Goal: Communication & Community: Share content

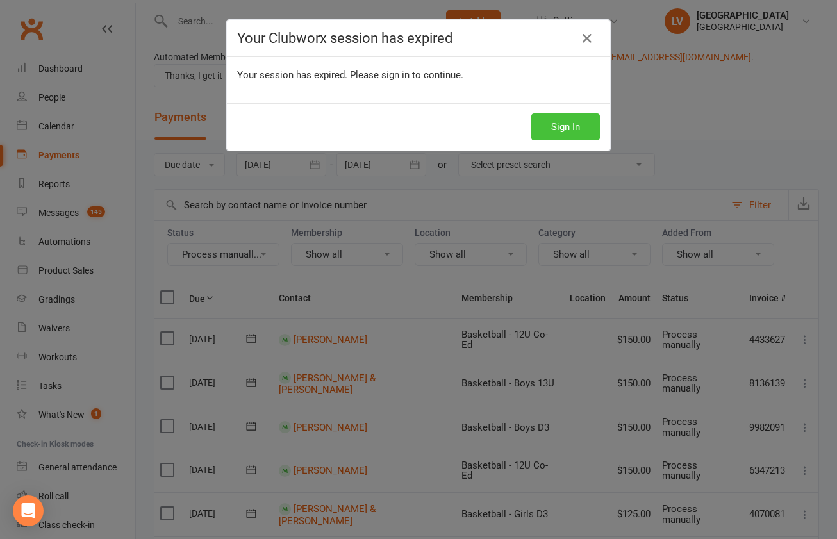
scroll to position [204, 0]
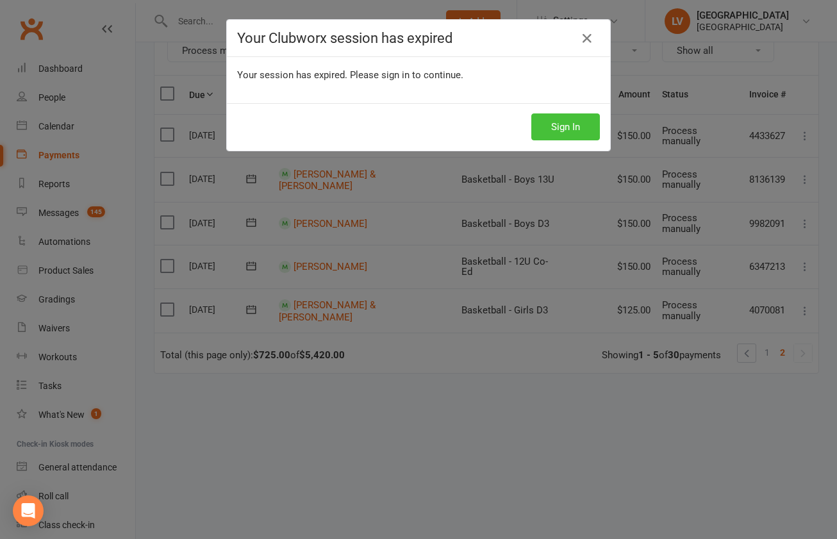
click at [569, 128] on button "Sign In" at bounding box center [566, 126] width 69 height 27
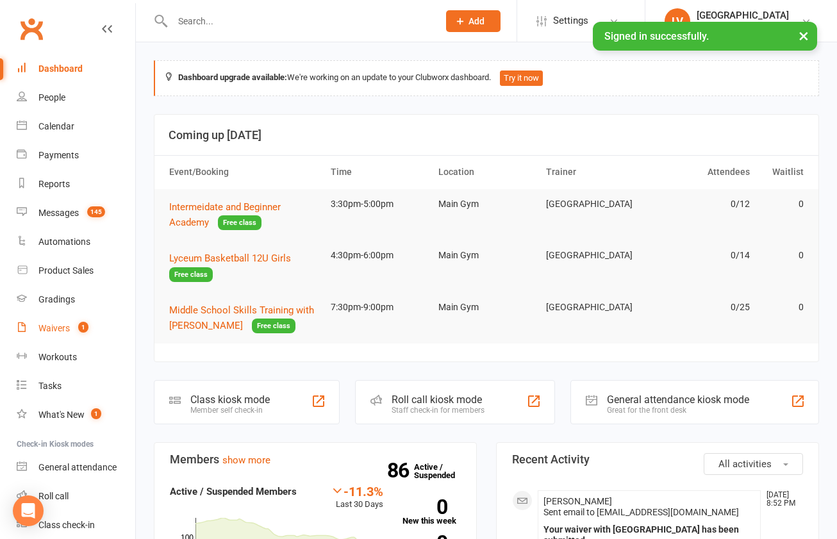
click at [65, 329] on div "Waivers" at bounding box center [53, 328] width 31 height 10
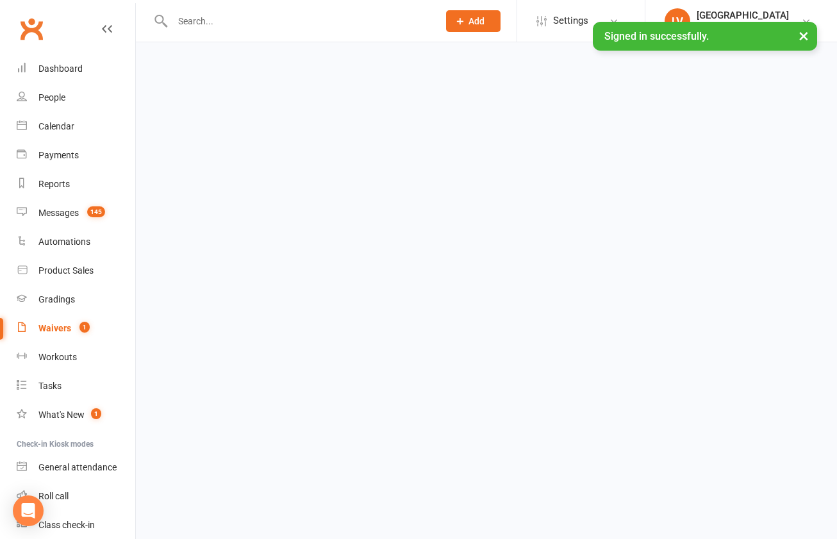
select select "100"
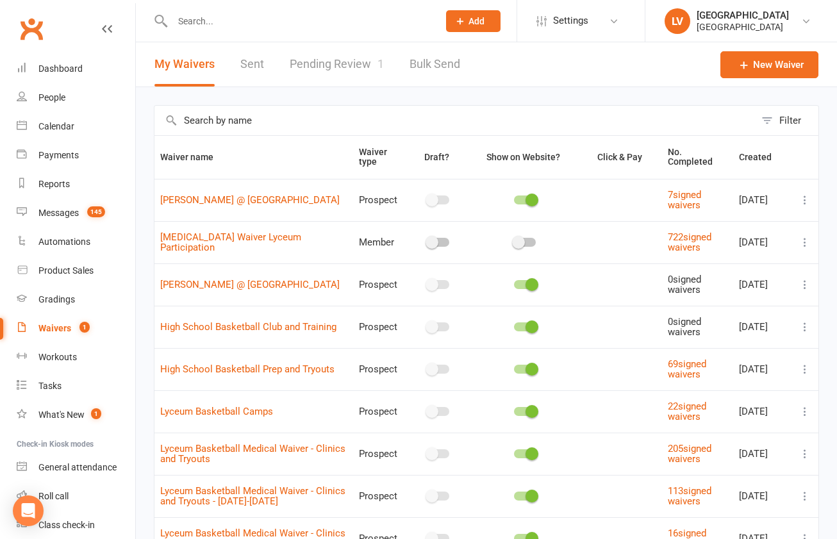
click at [321, 57] on link "Pending Review 1" at bounding box center [337, 64] width 94 height 44
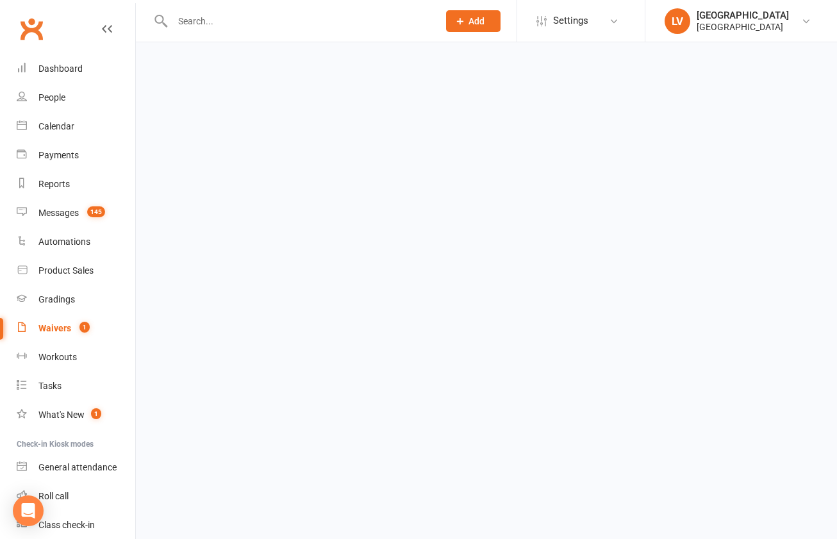
select select "25"
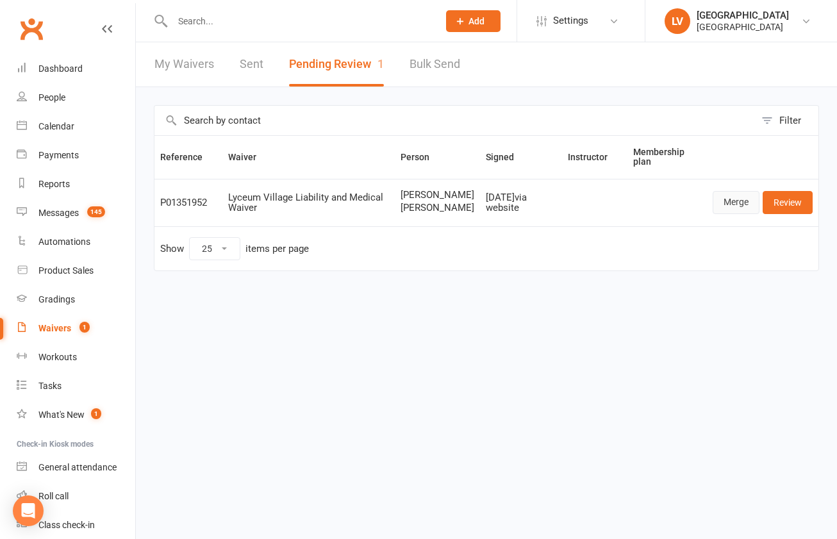
click at [737, 211] on link "Merge" at bounding box center [736, 202] width 47 height 23
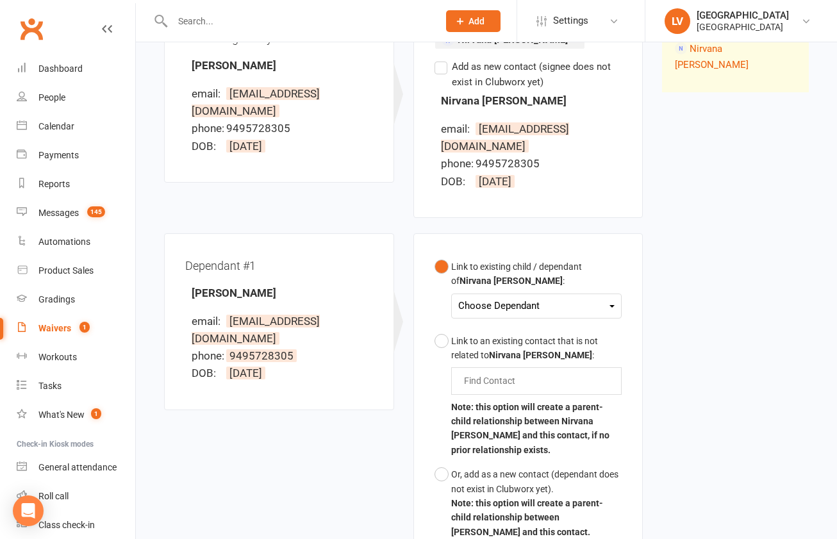
scroll to position [197, 0]
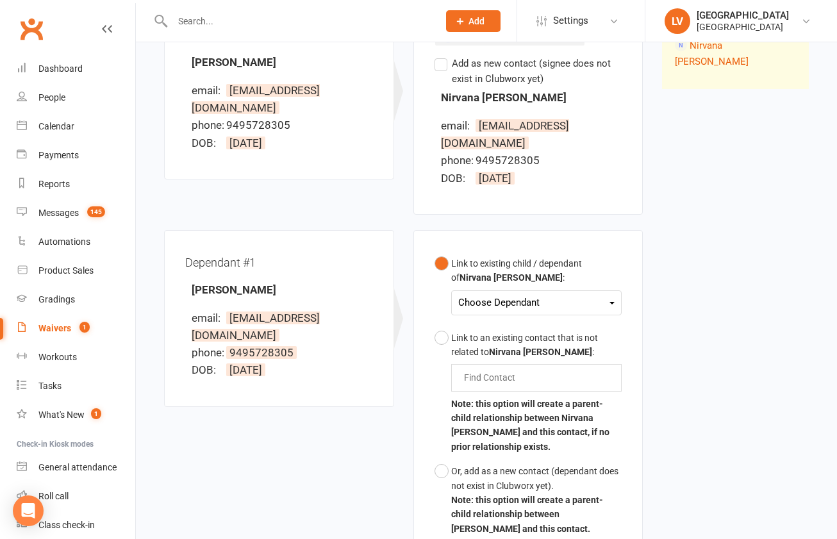
click at [499, 294] on div "Choose Dependant" at bounding box center [536, 302] width 157 height 17
click at [699, 235] on div "Waiver Waiver Signed By Matt Hiradfar email: nirvanash81@gmail.com phone: 94957…" at bounding box center [487, 281] width 664 height 596
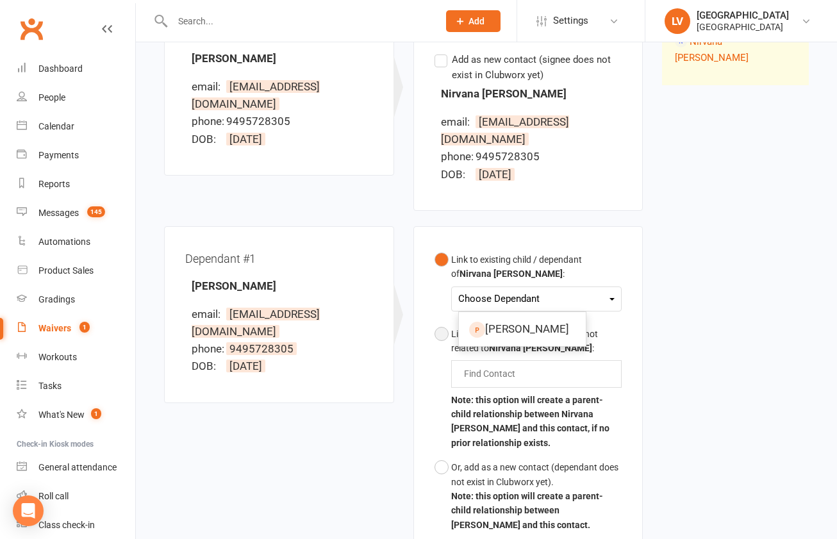
scroll to position [203, 0]
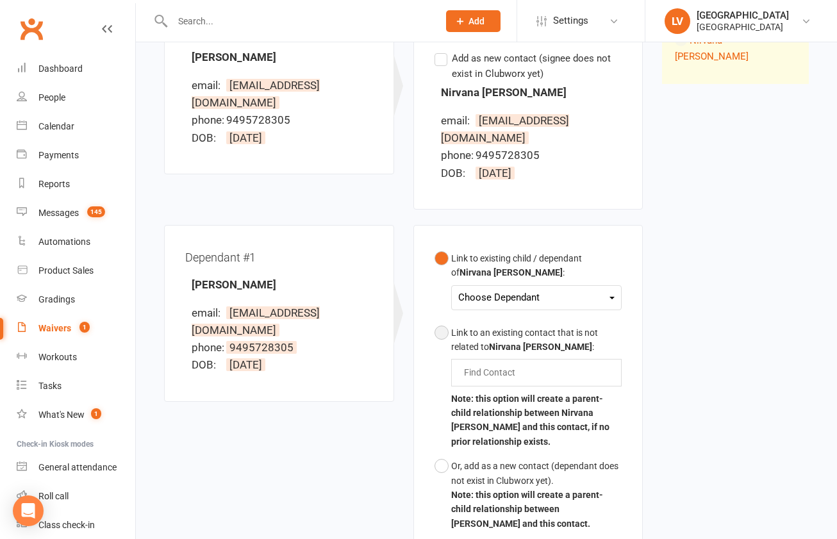
click at [440, 321] on button "Link to an existing contact that is not related to Nirvana Sadeghi : Find Conta…" at bounding box center [529, 388] width 188 height 134
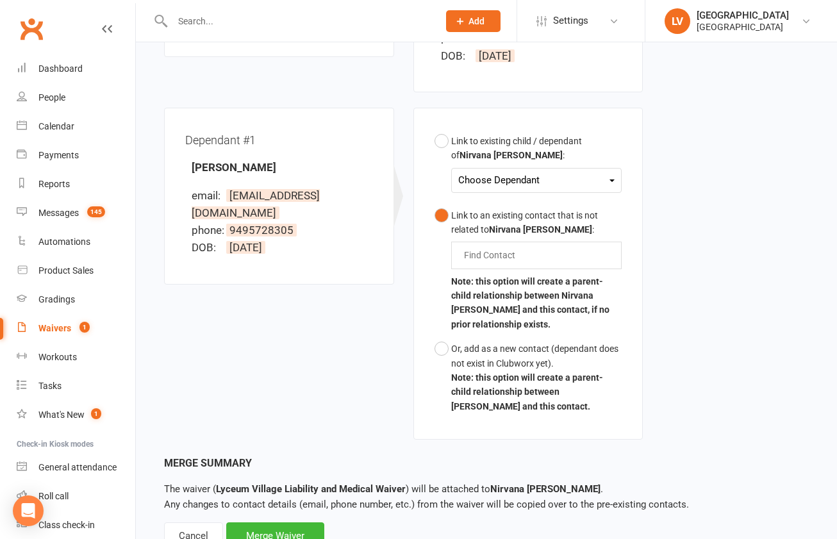
scroll to position [318, 0]
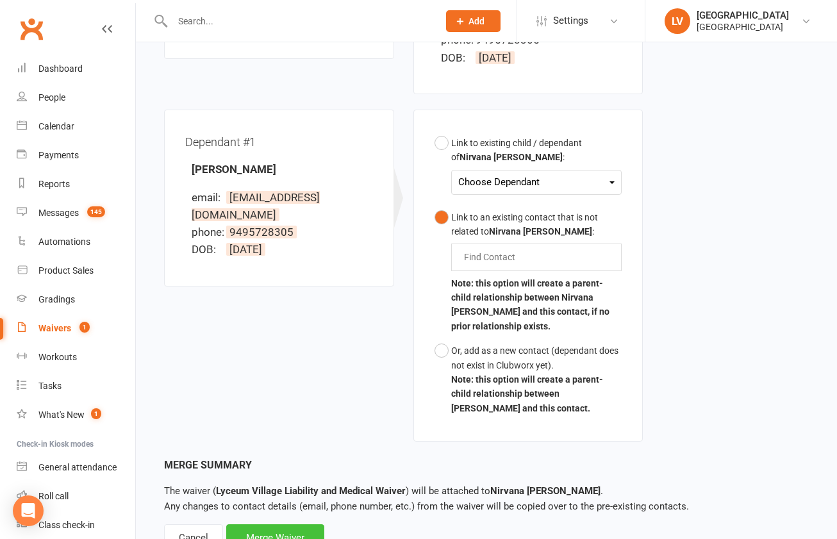
click at [278, 524] on div "Merge Waiver" at bounding box center [275, 537] width 98 height 27
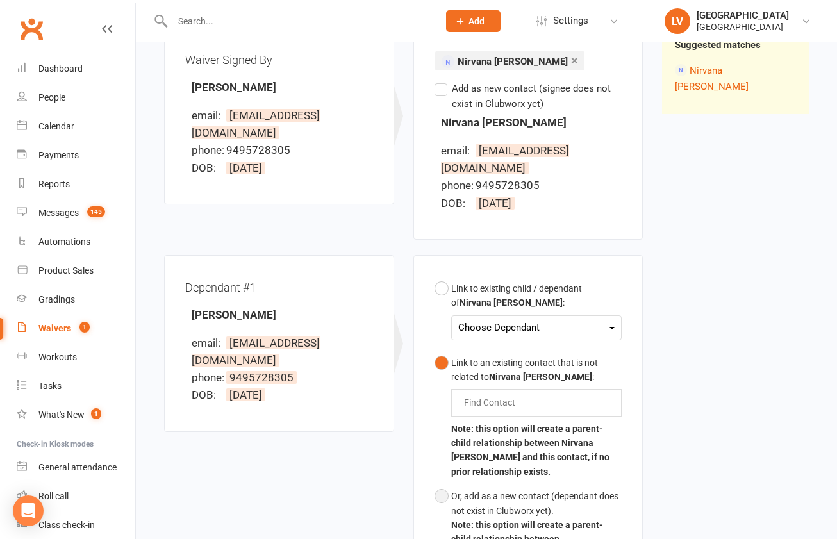
scroll to position [178, 0]
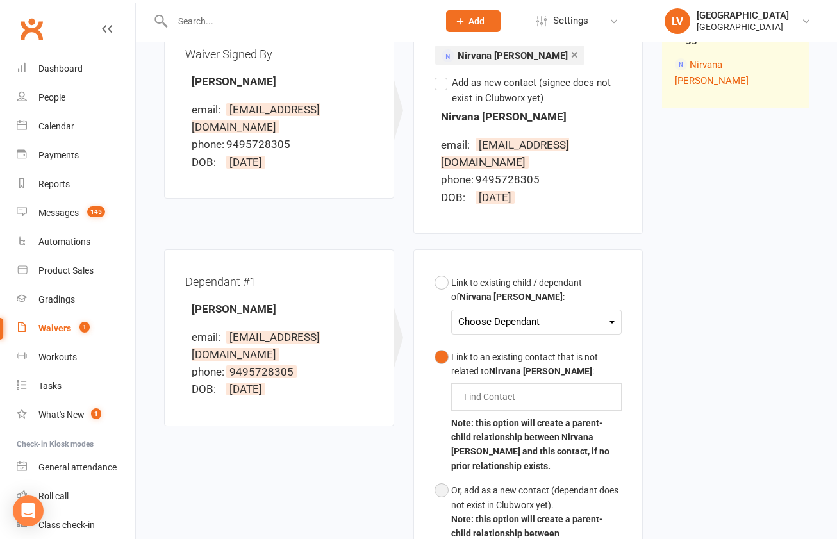
click at [446, 478] on button "Or, add as a new contact (dependant does not exist in Clubworx yet). Note: this…" at bounding box center [529, 519] width 188 height 82
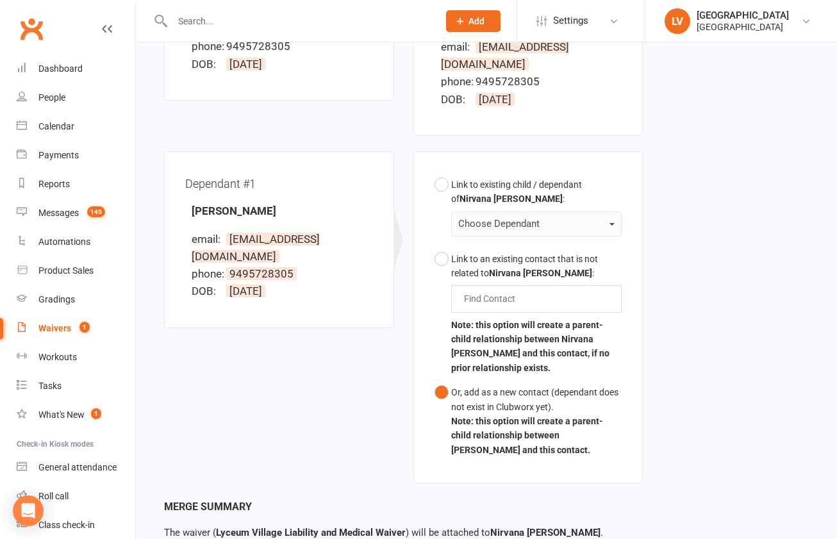
scroll to position [352, 0]
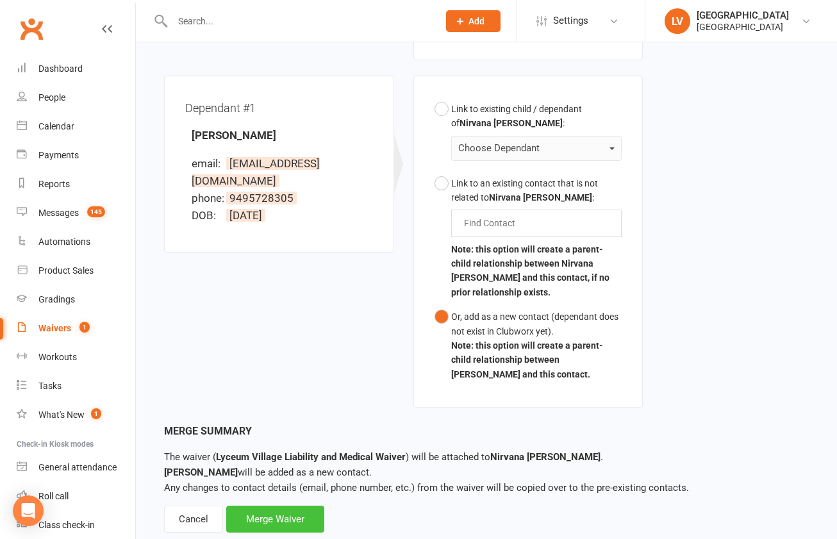
click at [289, 506] on div "Merge Waiver" at bounding box center [275, 519] width 98 height 27
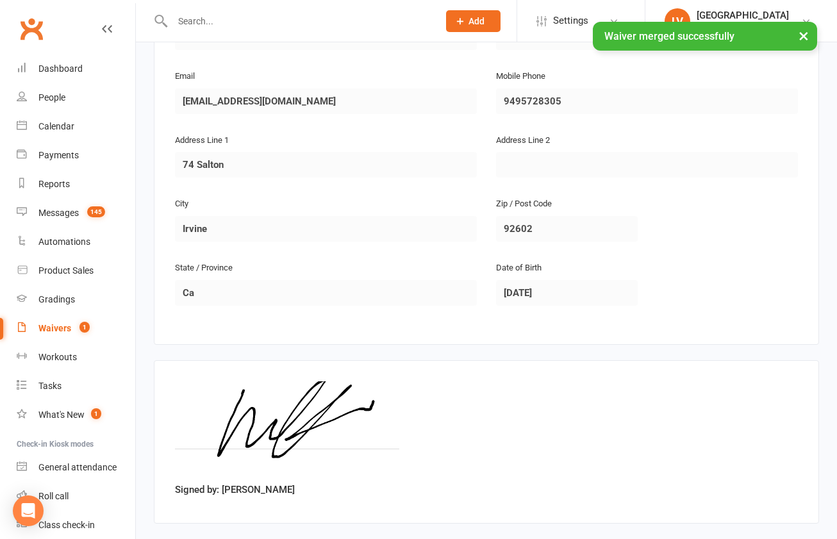
scroll to position [800, 0]
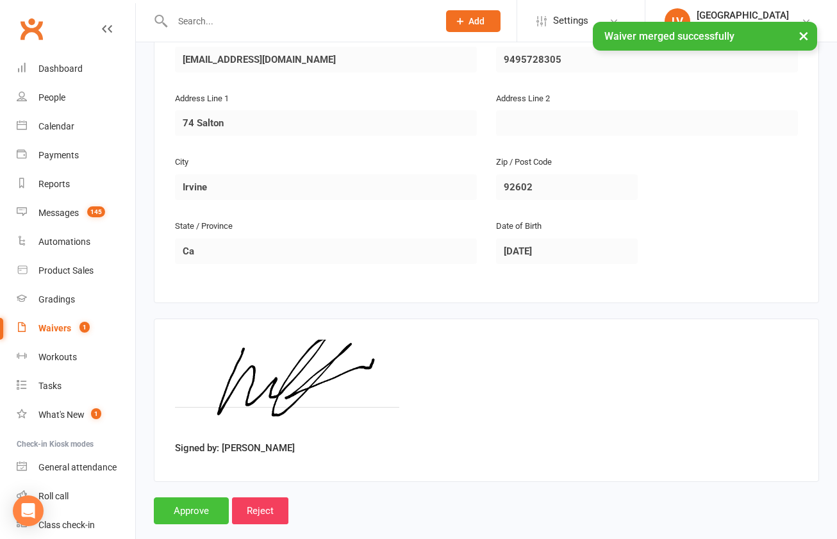
click at [182, 498] on input "Approve" at bounding box center [191, 511] width 75 height 27
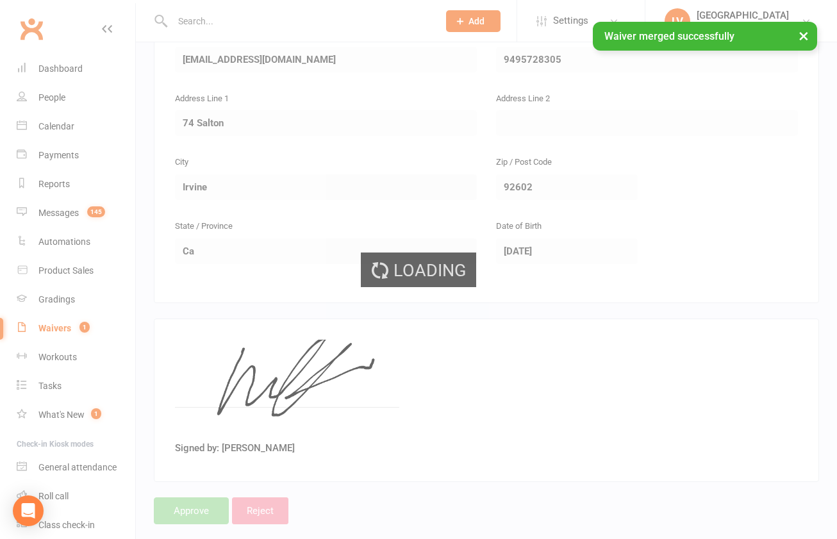
select select "25"
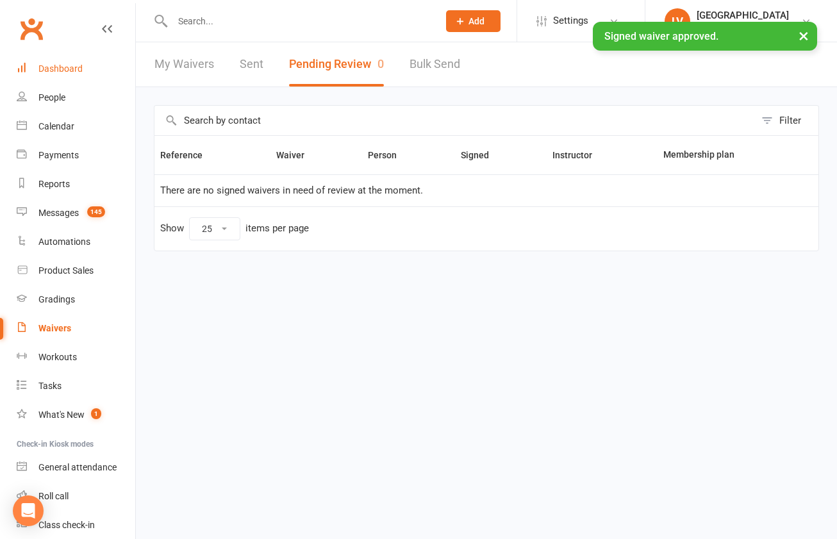
click at [63, 71] on div "Dashboard" at bounding box center [60, 68] width 44 height 10
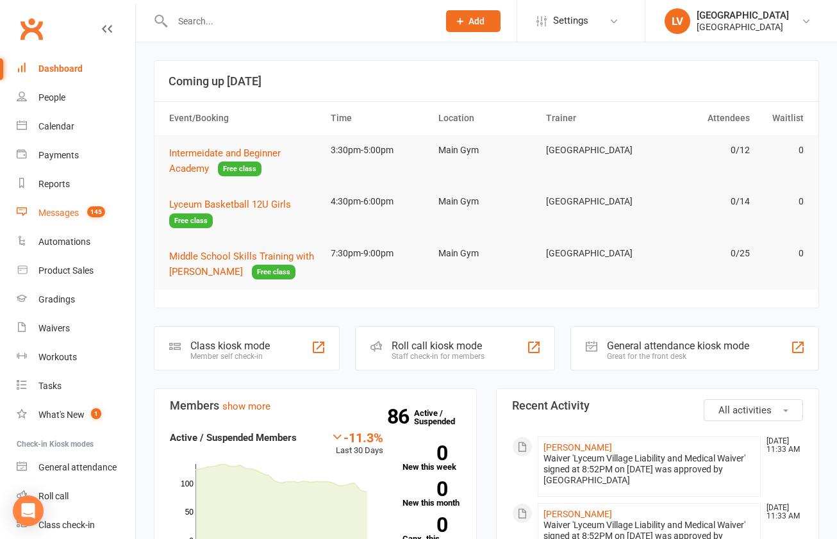
scroll to position [7, 0]
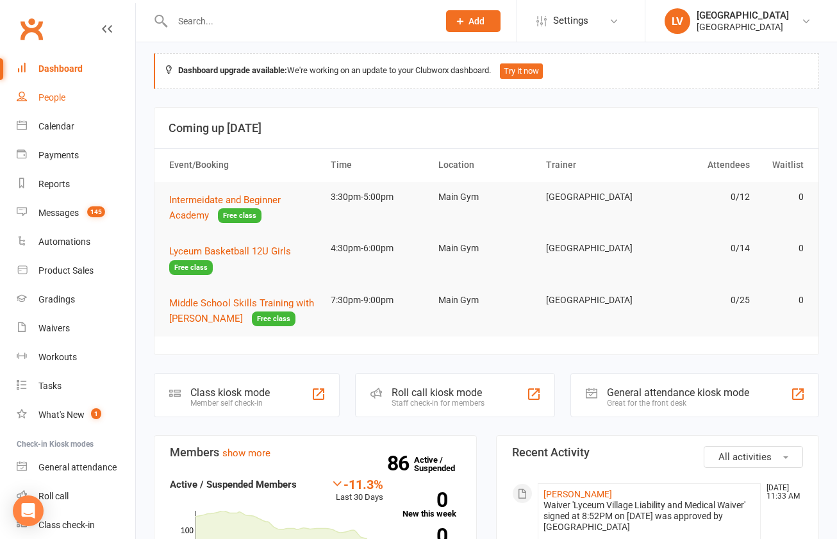
click at [64, 95] on div "People" at bounding box center [51, 97] width 27 height 10
select select "50"
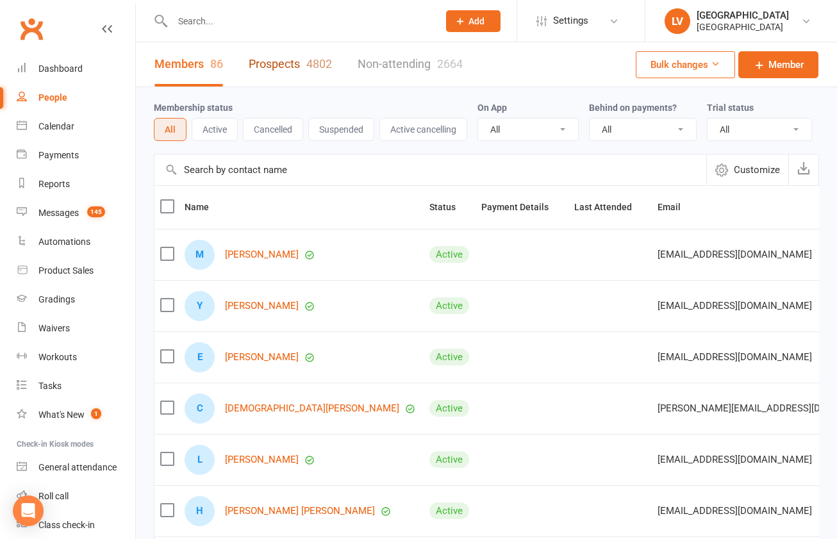
click at [270, 69] on link "Prospects 4802" at bounding box center [290, 64] width 83 height 44
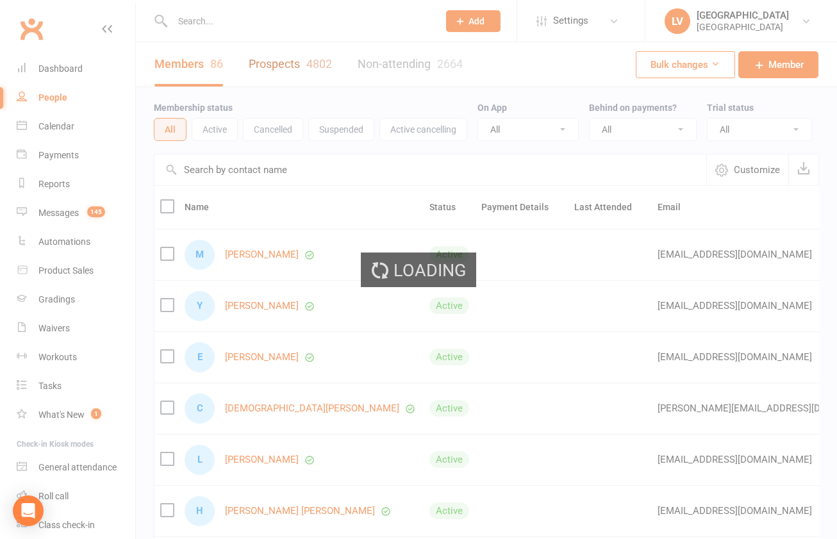
select select "100"
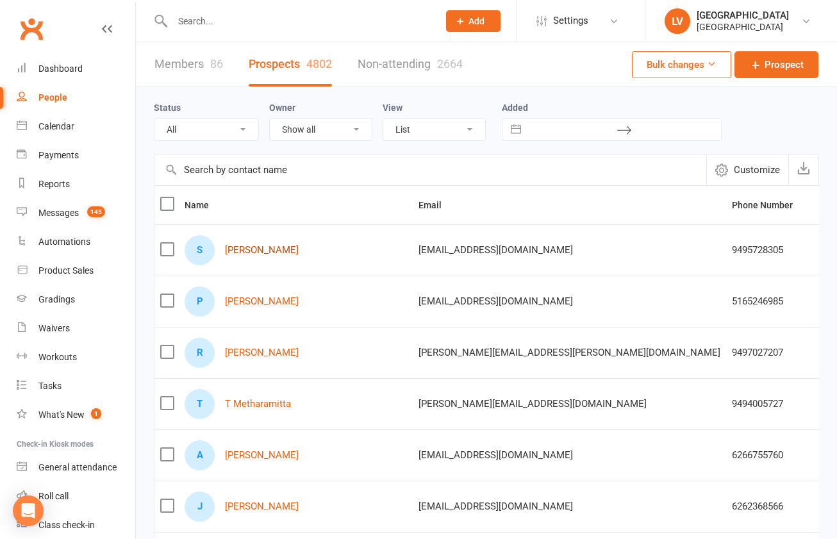
click at [266, 253] on link "Sepehr Hiradfar" at bounding box center [262, 250] width 74 height 11
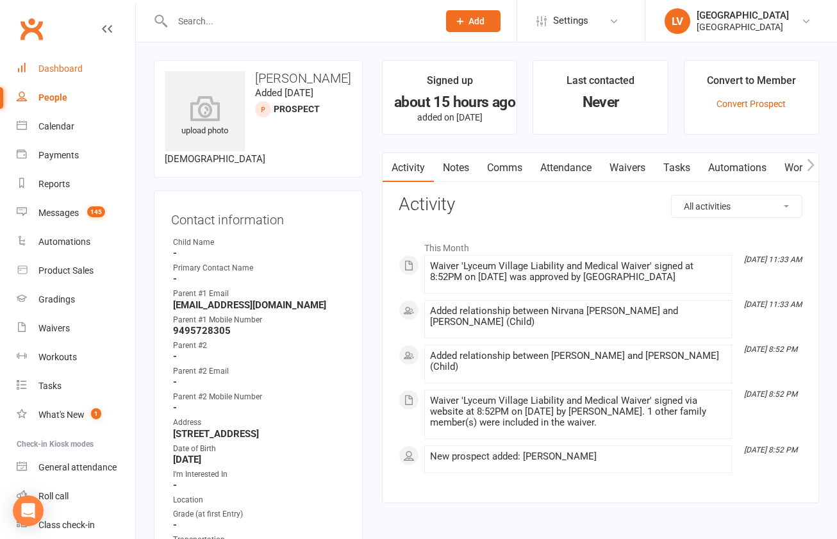
click at [72, 69] on div "Dashboard" at bounding box center [60, 68] width 44 height 10
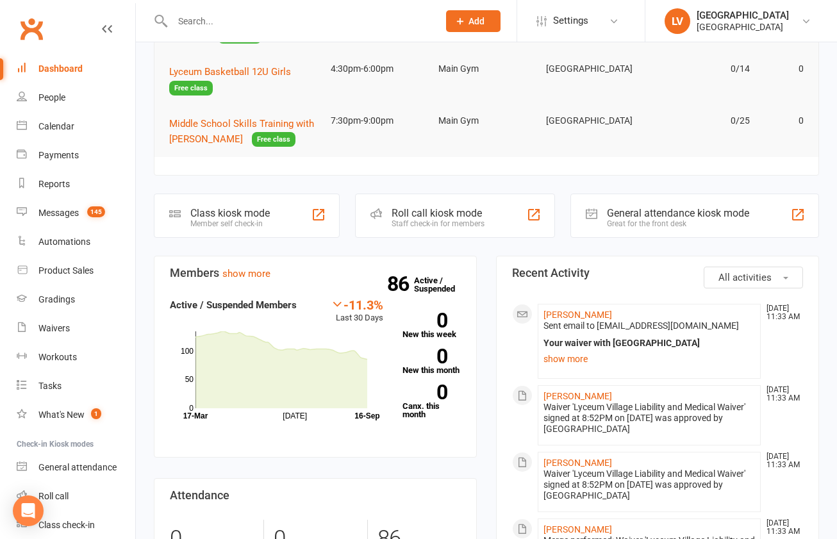
scroll to position [211, 0]
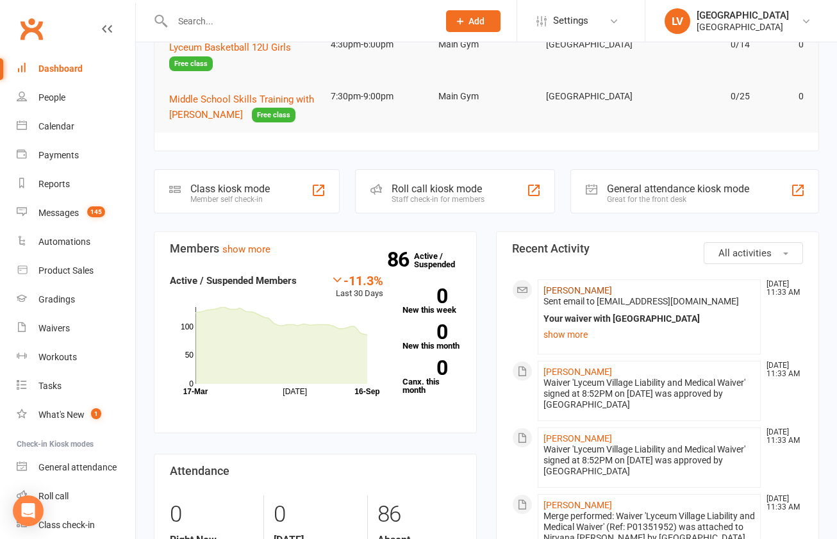
click at [580, 291] on link "Matt Hiradfar" at bounding box center [578, 290] width 69 height 10
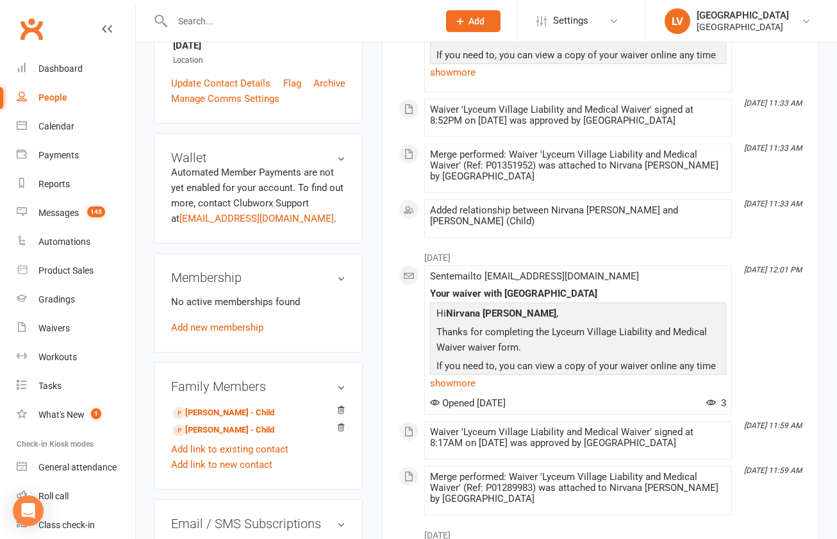
scroll to position [333, 0]
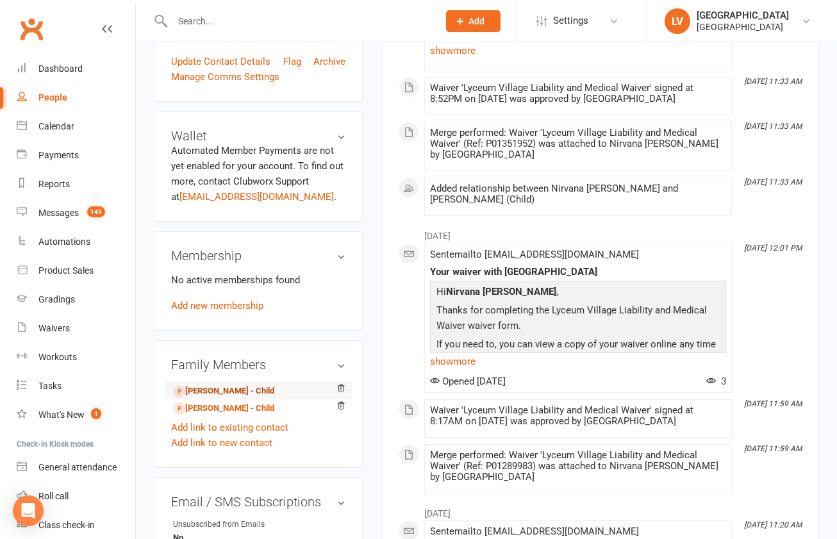
click at [211, 385] on link "Hasti Hiradfar - Child" at bounding box center [223, 391] width 101 height 13
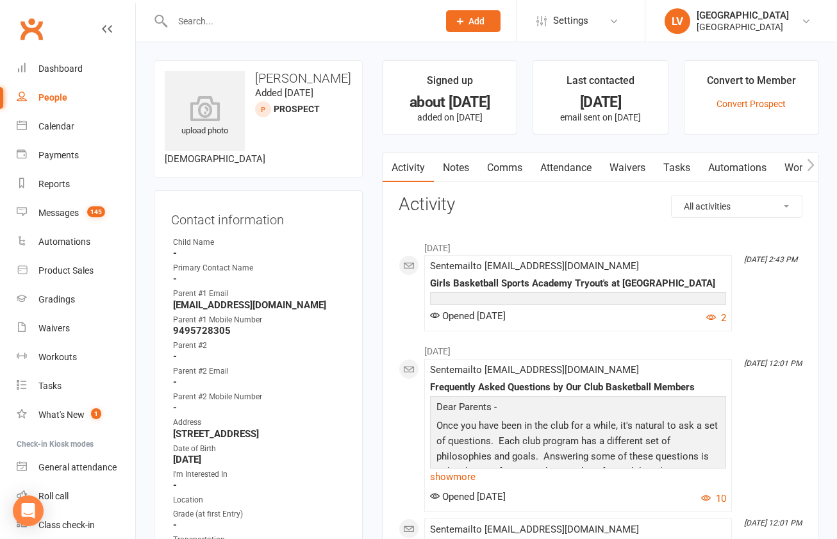
click at [620, 169] on link "Waivers" at bounding box center [628, 167] width 54 height 29
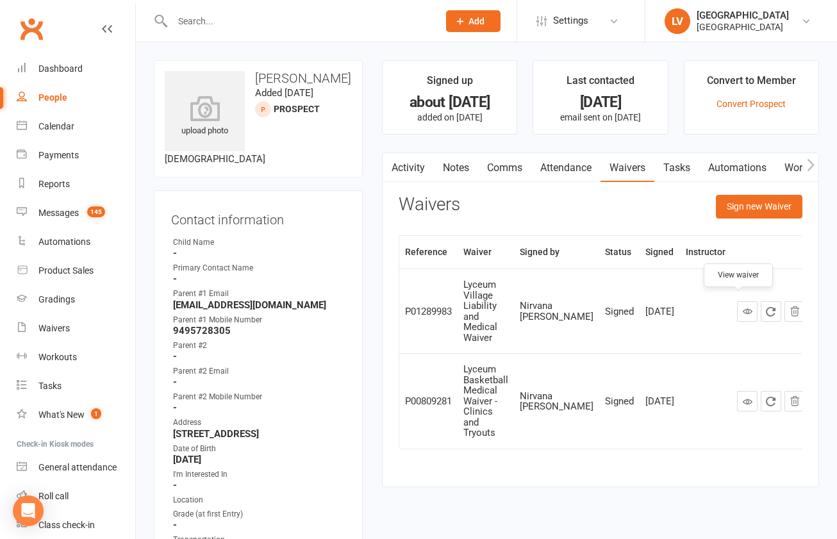
click at [743, 306] on icon at bounding box center [748, 311] width 10 height 10
click at [504, 175] on link "Comms" at bounding box center [504, 167] width 53 height 29
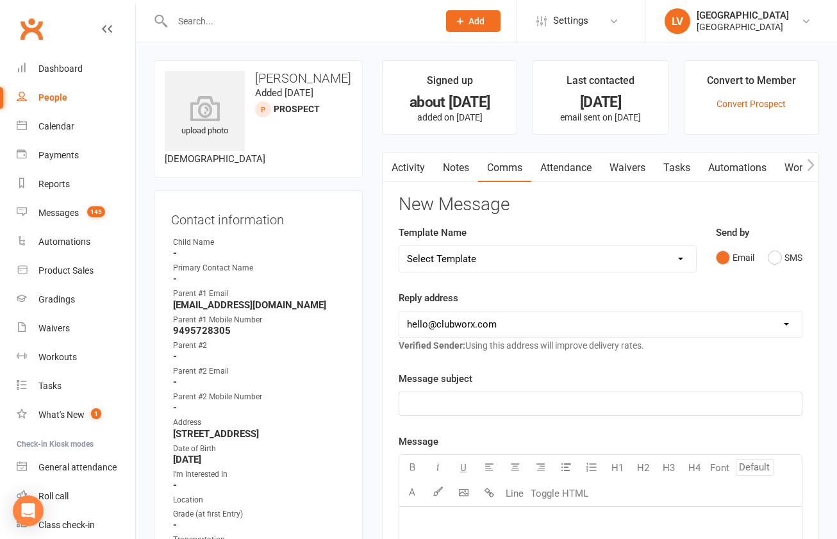
click at [399, 246] on select "Select Template [Email] Club Basketball Swag [Email] Generic Girls Basketball T…" at bounding box center [547, 259] width 297 height 26
select select "6"
click option "[Email] Lyceum Club Basketball FAQ" at bounding box center [0, 0] width 0 height 0
select select "1"
click option "reza@lyceumvillage.org" at bounding box center [0, 0] width 0 height 0
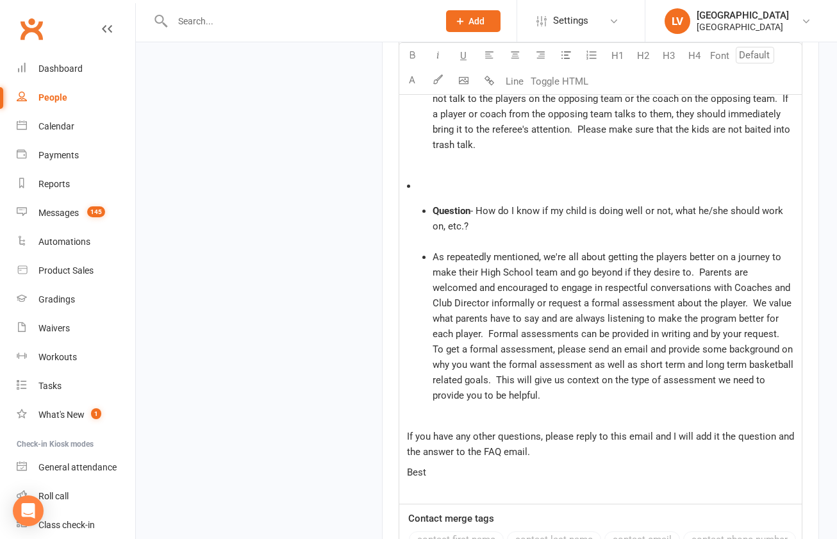
scroll to position [2776, 0]
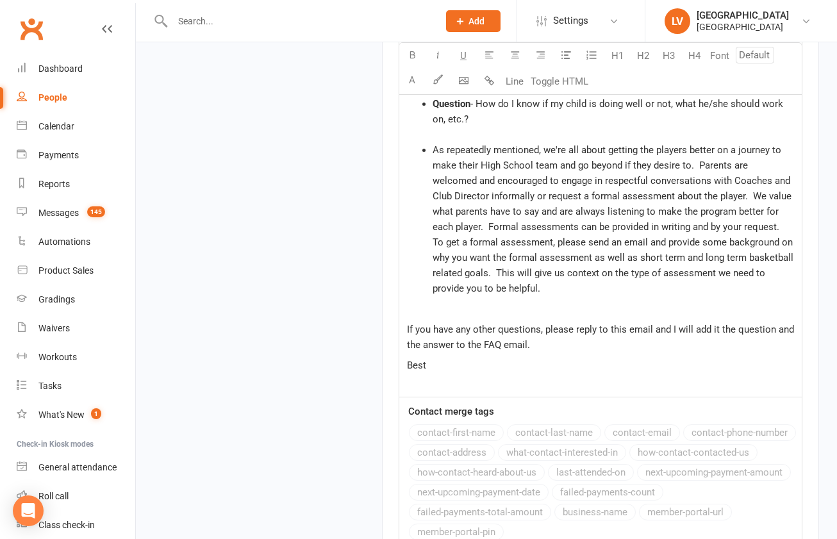
select select
select select "0"
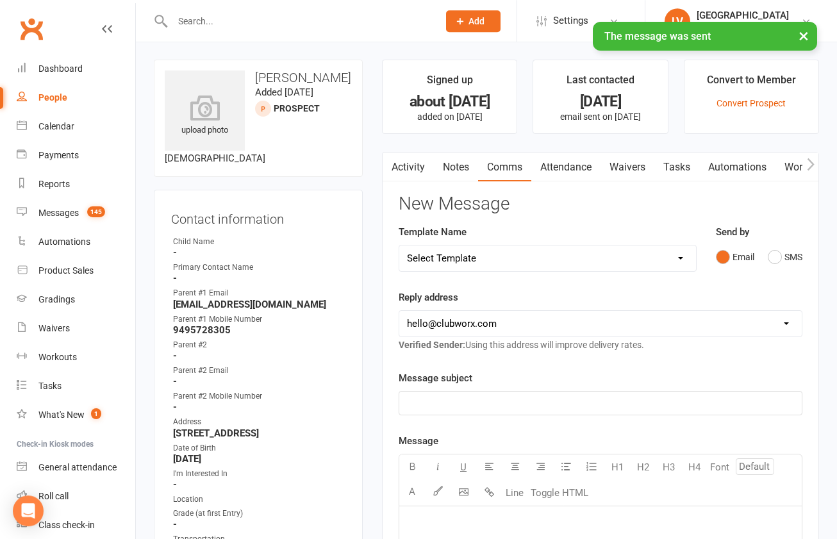
scroll to position [4, 0]
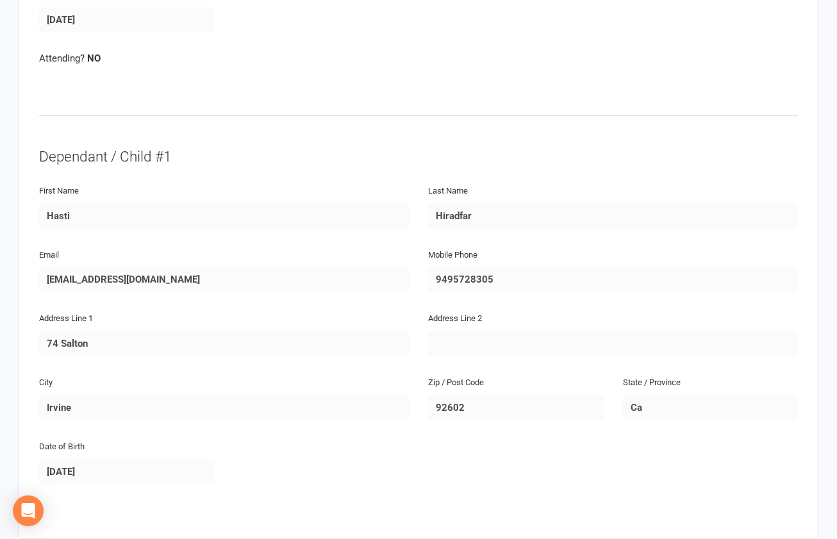
scroll to position [528, 0]
